Goal: Task Accomplishment & Management: Manage account settings

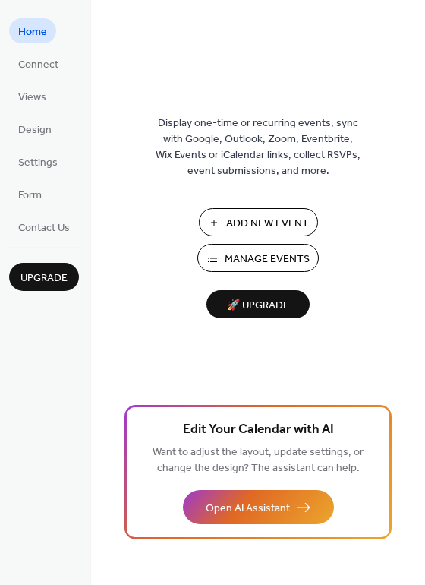
click at [277, 261] on span "Manage Events" at bounding box center [267, 259] width 85 height 16
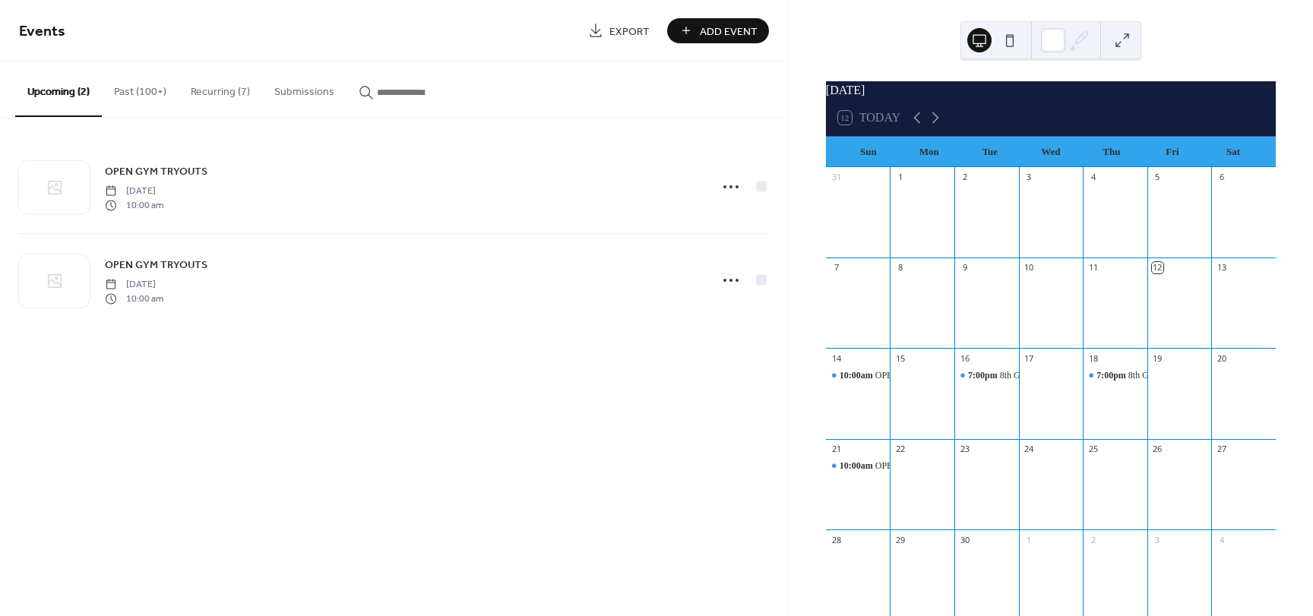
click at [224, 87] on button "Recurring (7)" at bounding box center [220, 89] width 84 height 54
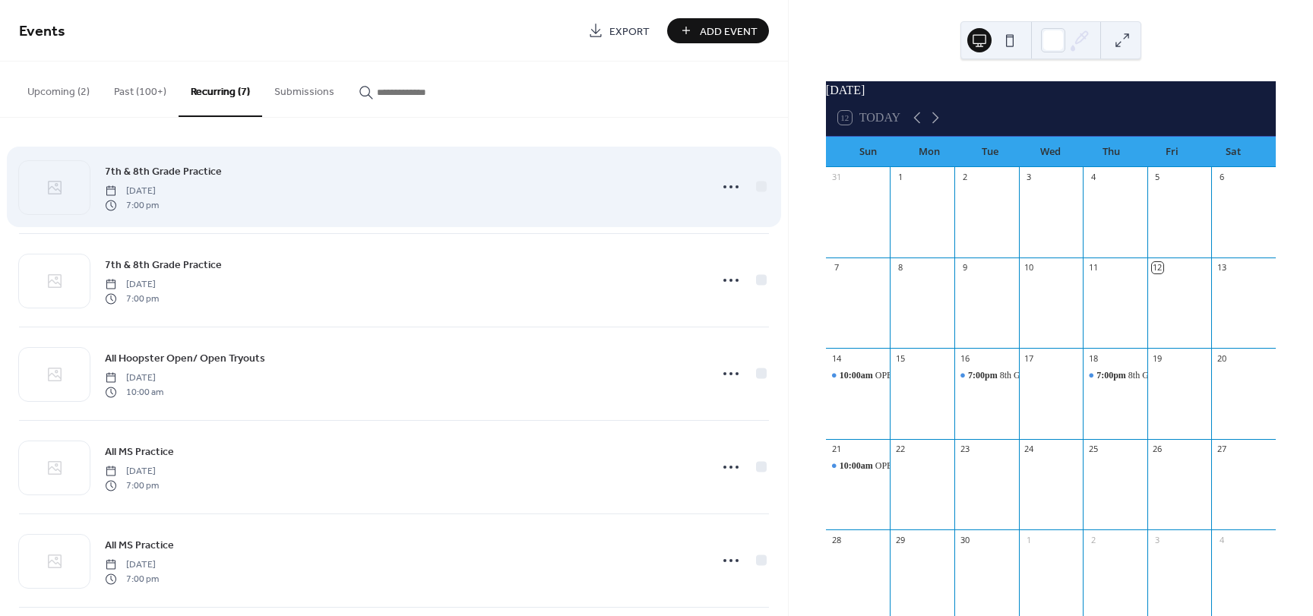
click at [196, 169] on span "7th & 8th Grade Practice" at bounding box center [163, 172] width 117 height 16
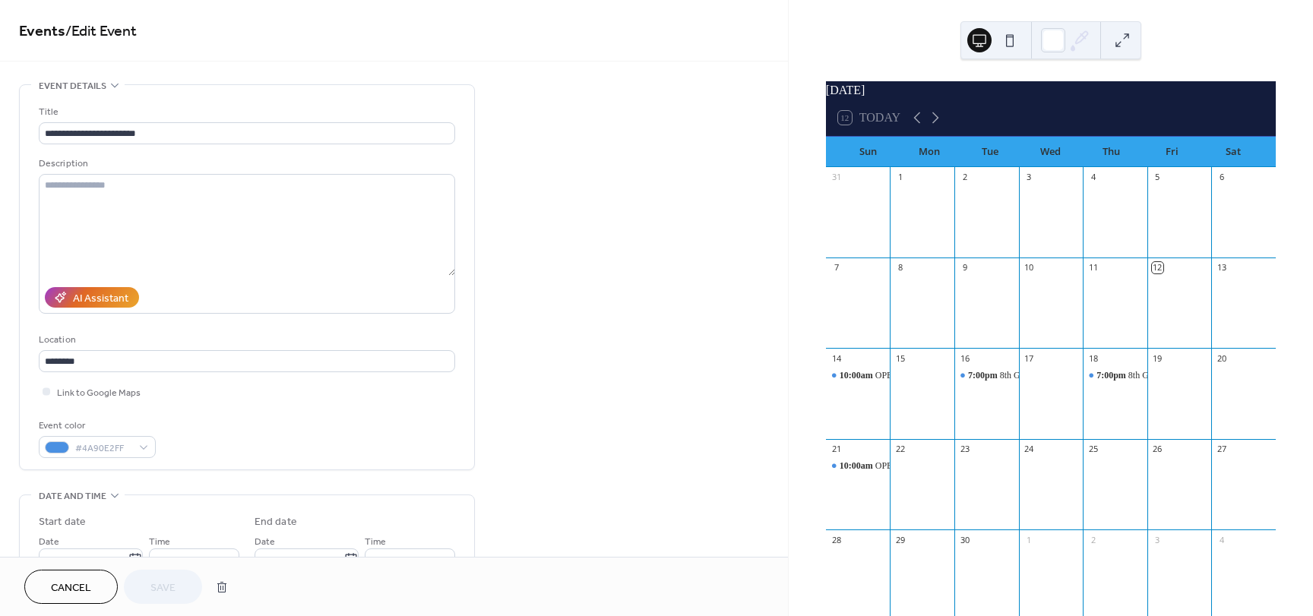
type input "**********"
